Goal: Information Seeking & Learning: Learn about a topic

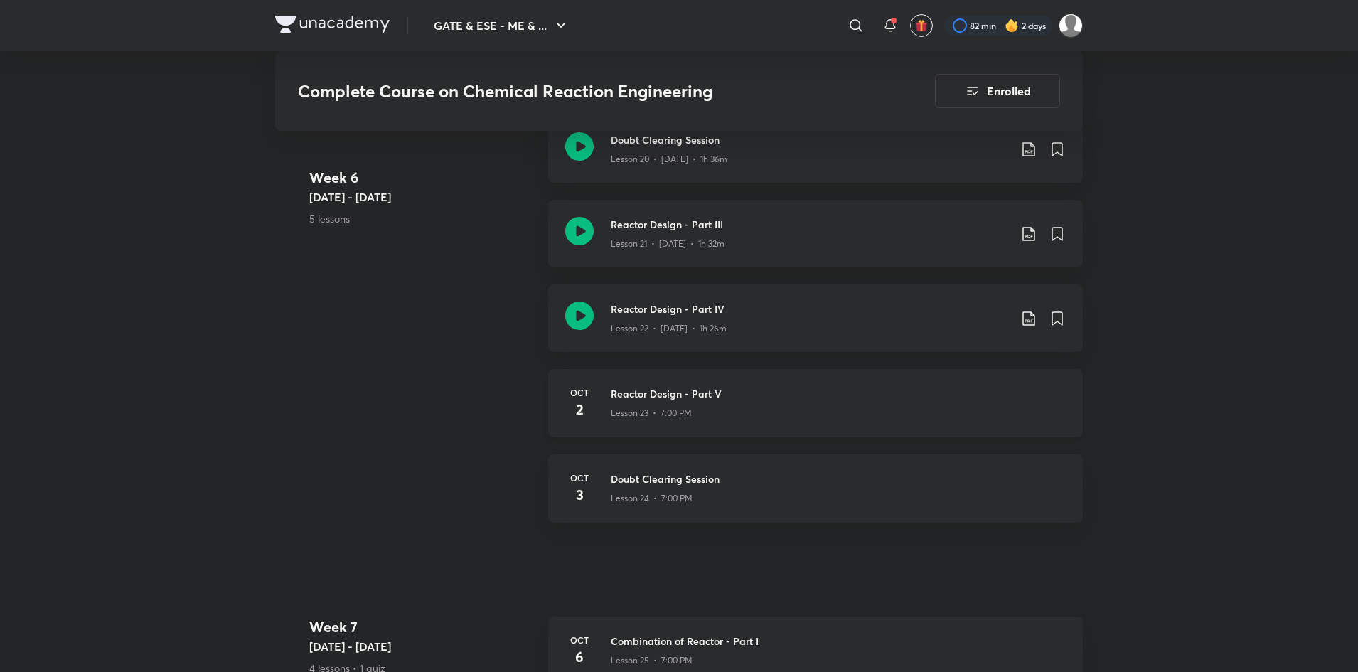
scroll to position [2965, 0]
click at [872, 395] on h3 "Reactor Design - Part V" at bounding box center [838, 392] width 455 height 15
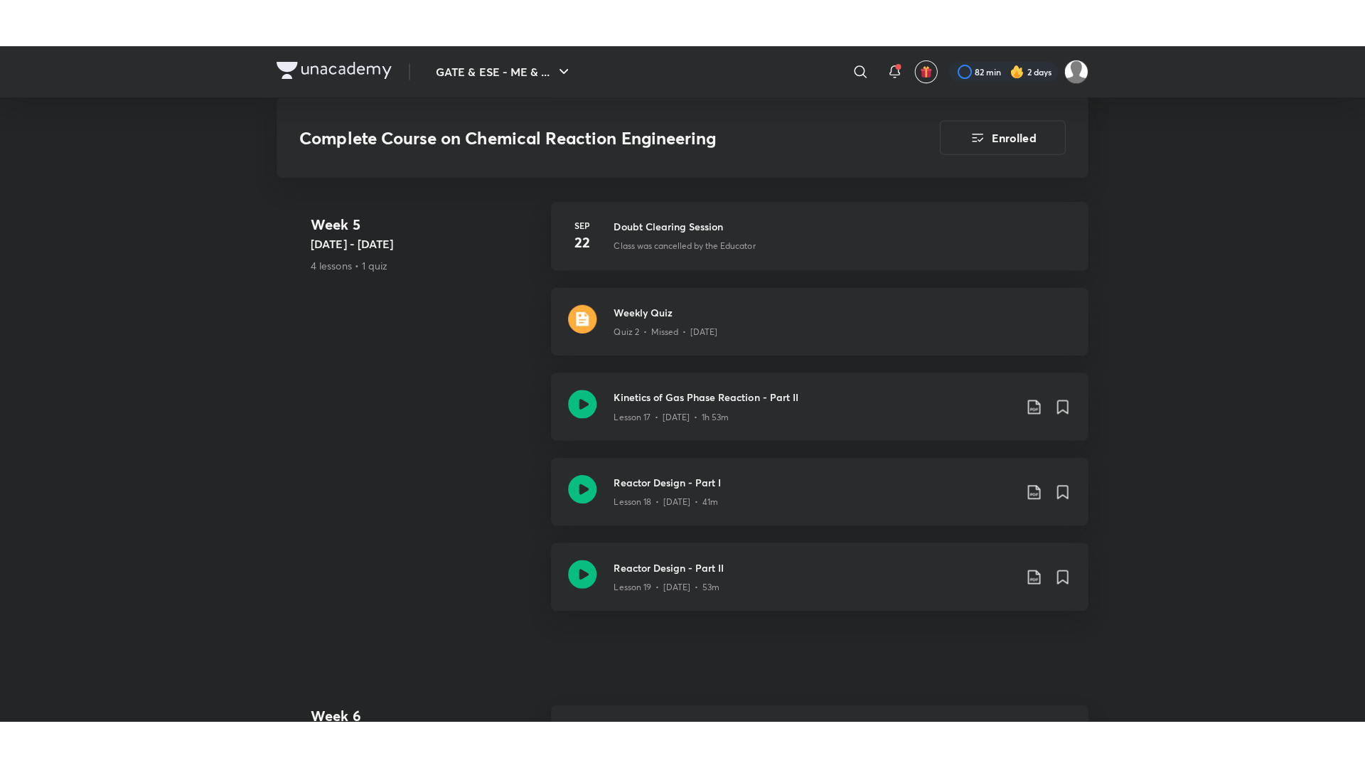
scroll to position [2421, 0]
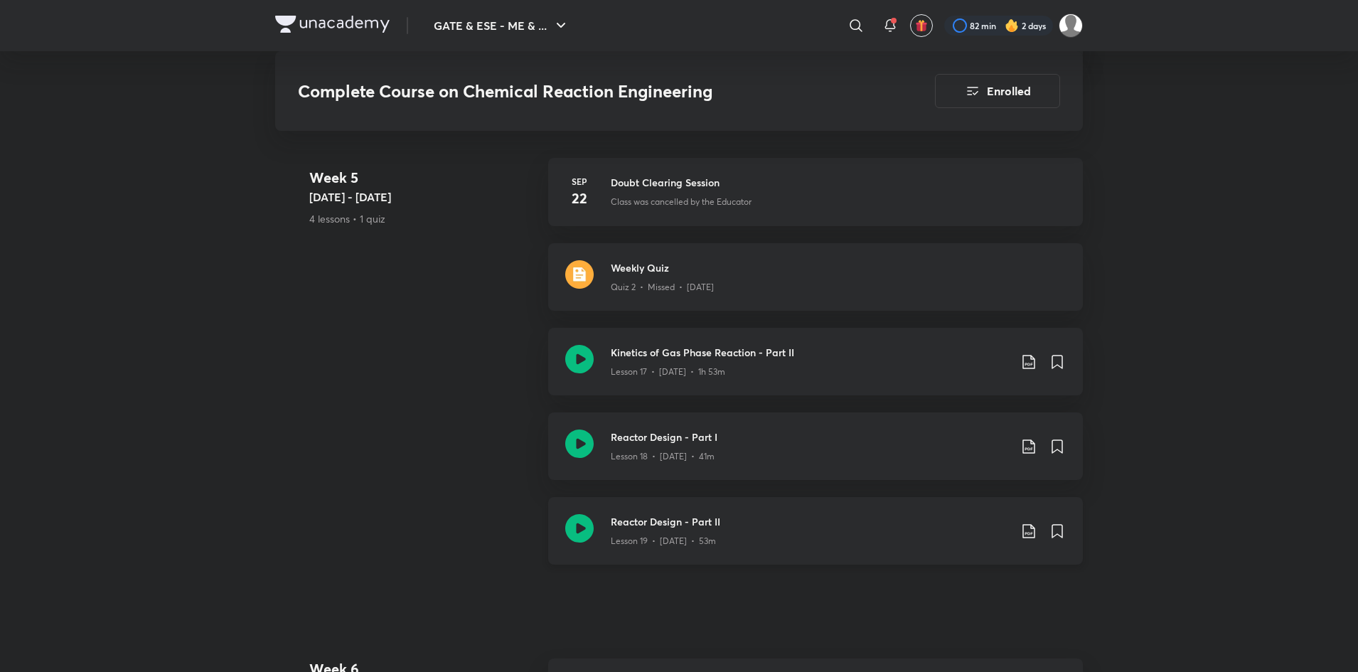
click at [825, 535] on div "Lesson 19 • [DATE] • 53m" at bounding box center [810, 538] width 398 height 18
